Goal: Communication & Community: Ask a question

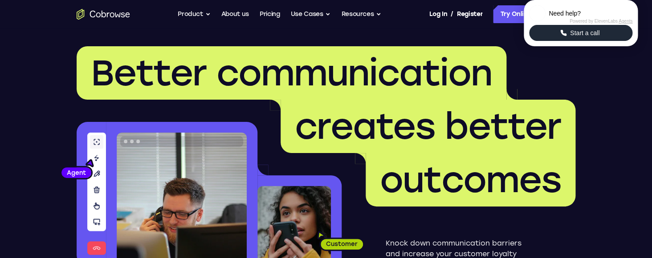
click at [566, 37] on icon "Start a call" at bounding box center [564, 33] width 8 height 8
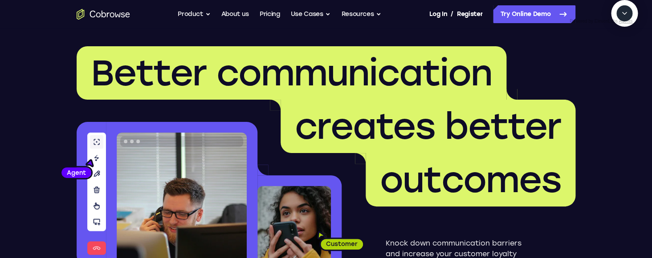
click at [618, 62] on textarea "Text message input" at bounding box center [629, 54] width 22 height 16
type textarea "add a team member"
click at [611, 62] on textarea "Text message input" at bounding box center [622, 54] width 22 height 16
type textarea "Yes"
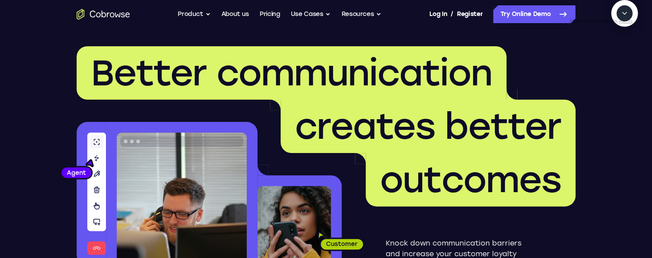
scroll to position [169, 0]
click at [611, 62] on textarea "Text message input" at bounding box center [622, 54] width 22 height 16
type textarea "A"
type textarea "Start the session"
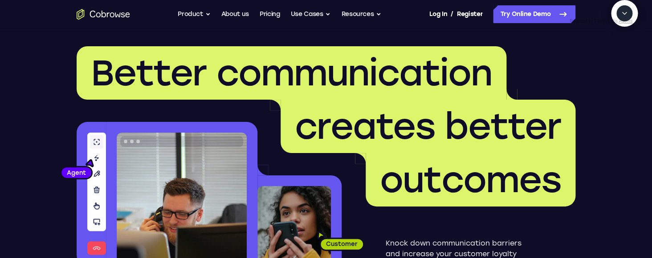
scroll to position [310, 0]
click at [611, 62] on textarea "Text message input" at bounding box center [622, 54] width 22 height 16
type textarea "T"
click at [625, 57] on icon "End" at bounding box center [623, 55] width 6 height 6
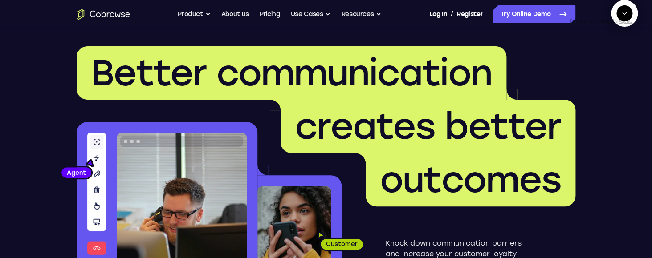
scroll to position [333, 0]
click at [580, 62] on textarea "Text message input" at bounding box center [591, 54] width 22 height 16
type textarea "Add a team member"
click at [611, 62] on textarea "Text message input" at bounding box center [622, 54] width 22 height 16
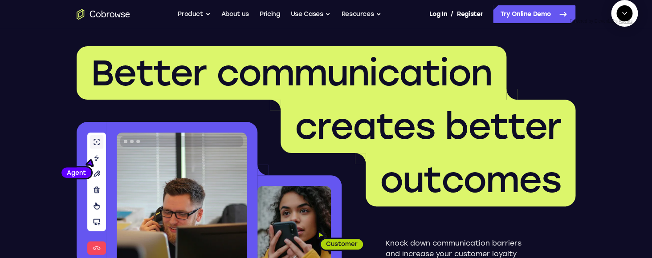
click at [611, 62] on textarea "Text message input" at bounding box center [622, 54] width 22 height 16
type textarea "Yes"
click at [624, 62] on button "End" at bounding box center [623, 54] width 16 height 16
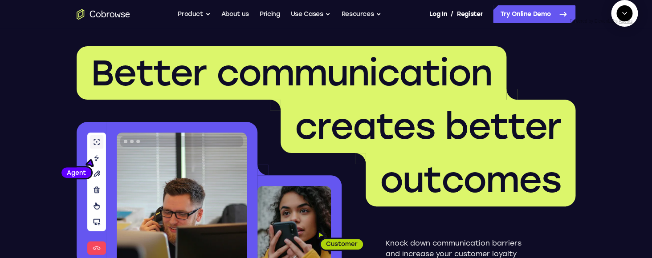
click at [580, 62] on textarea "Text message input" at bounding box center [591, 54] width 22 height 16
type textarea "yes"
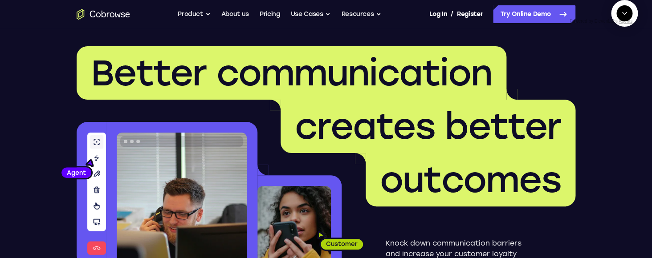
click at [620, 58] on icon "End" at bounding box center [623, 54] width 8 height 8
click at [580, 62] on textarea "Text message input" at bounding box center [591, 54] width 22 height 16
type textarea "add a team member"
click at [611, 62] on textarea "Text message input" at bounding box center [622, 54] width 22 height 16
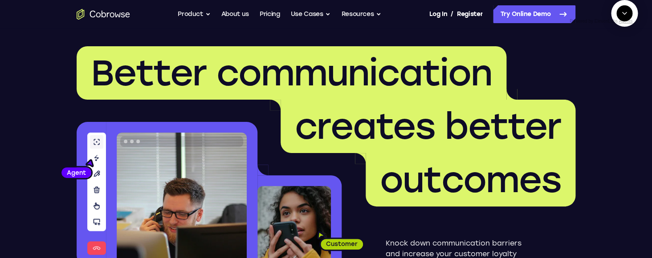
type textarea "yes"
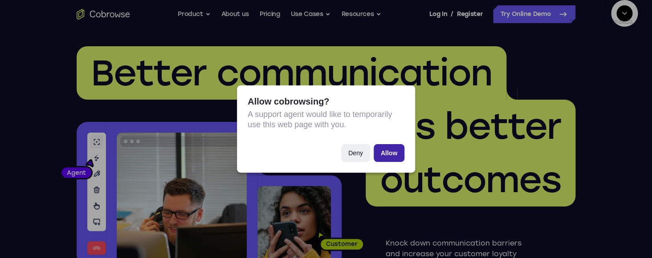
click at [384, 153] on button "Allow" at bounding box center [389, 153] width 31 height 18
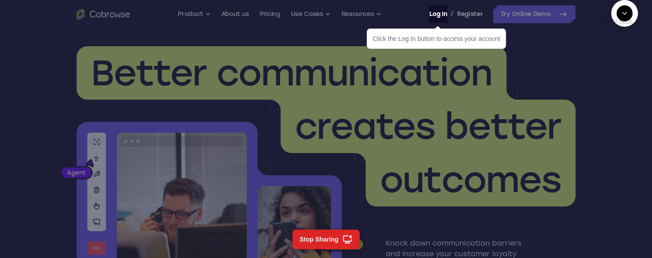
scroll to position [116, 0]
click at [437, 15] on link "Log In" at bounding box center [438, 14] width 18 height 18
